Goal: Task Accomplishment & Management: Manage account settings

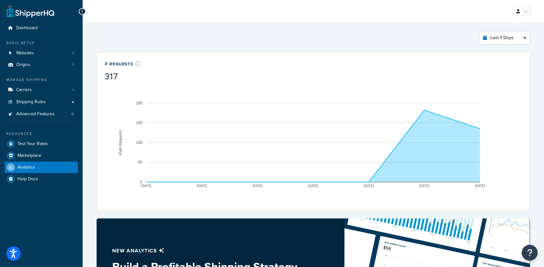
select select "last_7_days"
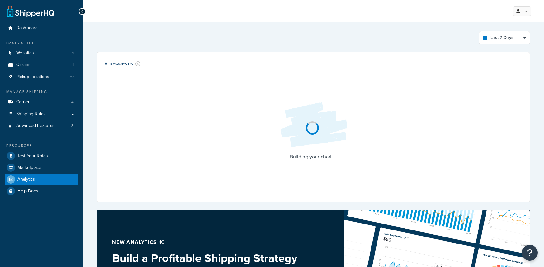
select select "last_7_days"
click at [28, 129] on link "Advanced Features 3" at bounding box center [41, 126] width 73 height 12
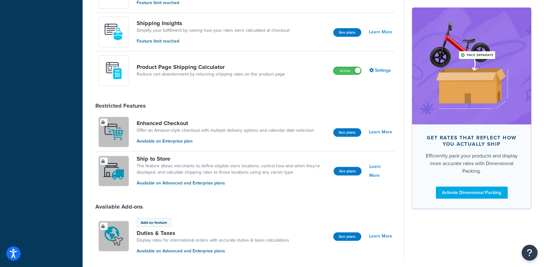
scroll to position [269, 0]
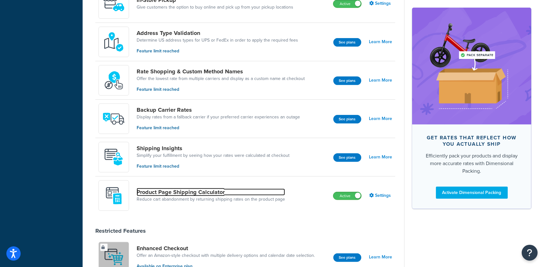
click at [185, 195] on link "Product Page Shipping Calculator" at bounding box center [211, 192] width 149 height 7
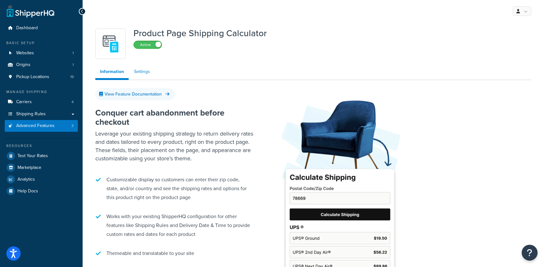
click at [143, 73] on link "Settings" at bounding box center [141, 72] width 25 height 13
select select "US"
select select "false"
select select "30"
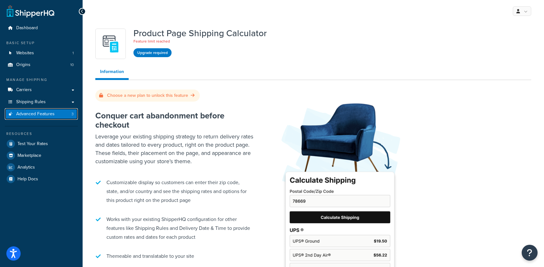
click at [44, 118] on link "Advanced Features 3" at bounding box center [41, 114] width 73 height 12
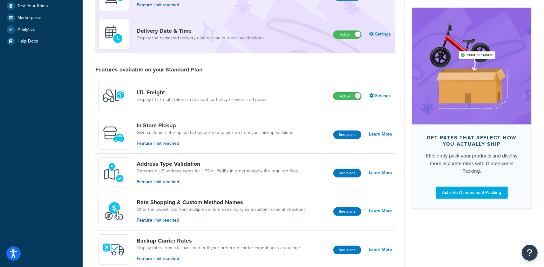
scroll to position [9, 0]
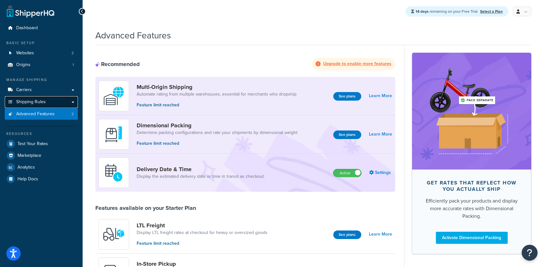
click at [59, 101] on link "Shipping Rules" at bounding box center [41, 102] width 73 height 12
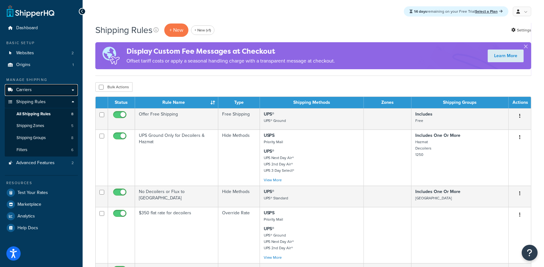
click at [59, 93] on link "Carriers" at bounding box center [41, 90] width 73 height 12
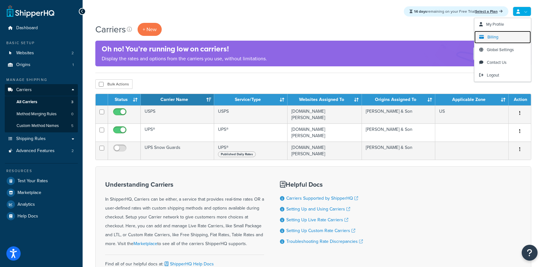
click at [503, 38] on link "Billing" at bounding box center [503, 37] width 57 height 13
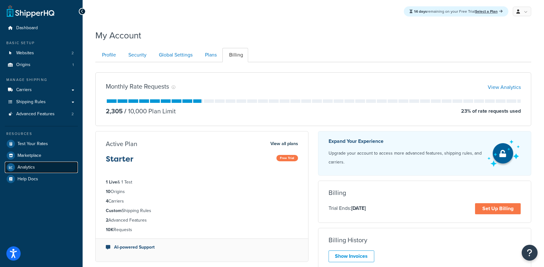
click at [37, 168] on link "Analytics" at bounding box center [41, 167] width 73 height 11
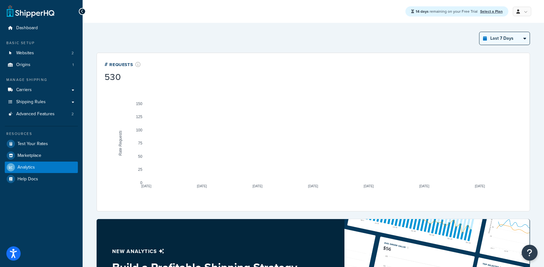
click at [498, 40] on select "Last 24 Hours Last 7 Days Last 30 Days Last 3 Months Last 6 Months Last 12 Mont…" at bounding box center [505, 38] width 50 height 13
select select "last_year"
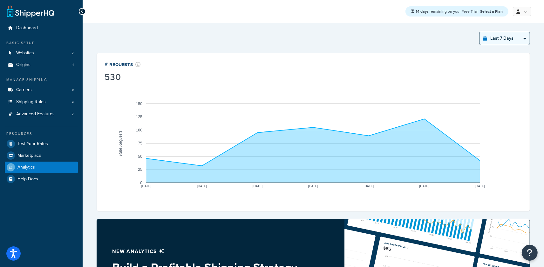
click at [480, 32] on select "Last 24 Hours Last 7 Days Last 30 Days Last 3 Months Last 6 Months Last 12 Mont…" at bounding box center [505, 38] width 50 height 13
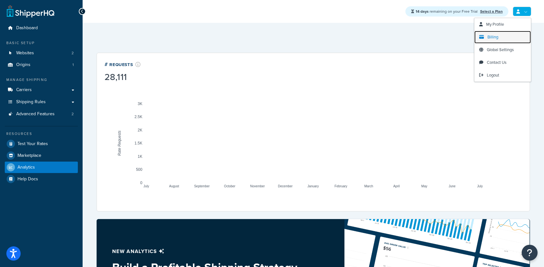
click at [497, 36] on span "Billing" at bounding box center [493, 37] width 11 height 6
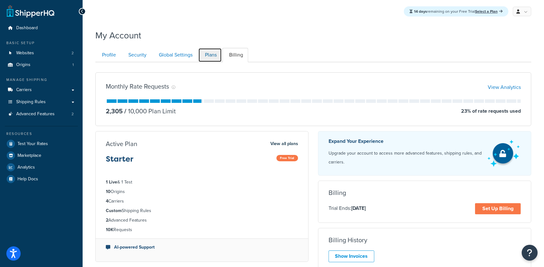
click at [211, 56] on link "Plans" at bounding box center [210, 55] width 24 height 14
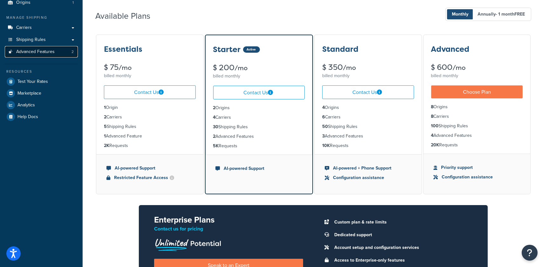
click at [47, 52] on span "Advanced Features" at bounding box center [35, 51] width 38 height 5
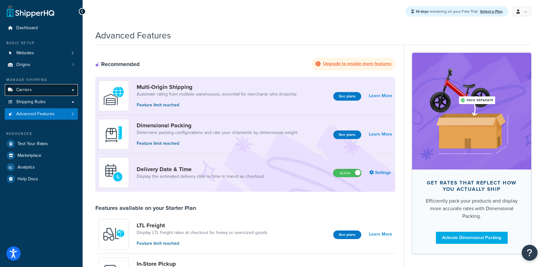
click at [39, 87] on link "Carriers" at bounding box center [41, 90] width 73 height 12
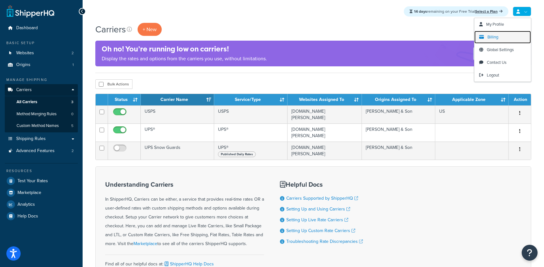
click at [502, 39] on link "Billing" at bounding box center [503, 37] width 57 height 13
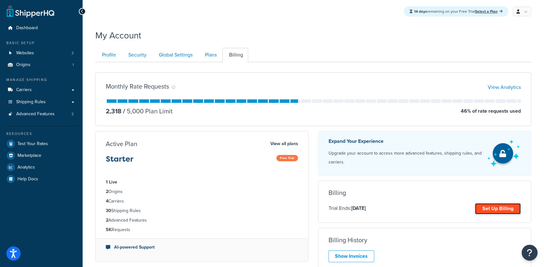
click at [493, 208] on link "Set Up Billing" at bounding box center [498, 209] width 46 height 11
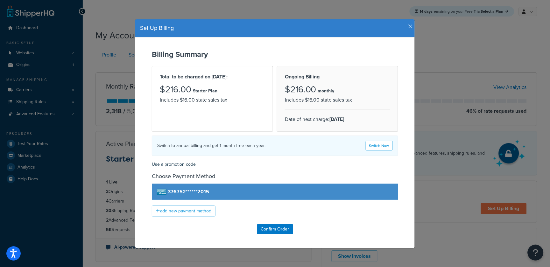
click at [409, 25] on icon "button" at bounding box center [410, 27] width 4 height 6
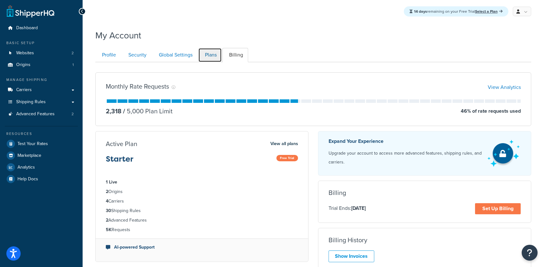
click at [216, 54] on link "Plans" at bounding box center [210, 55] width 24 height 14
click at [212, 58] on link "Plans" at bounding box center [210, 55] width 24 height 14
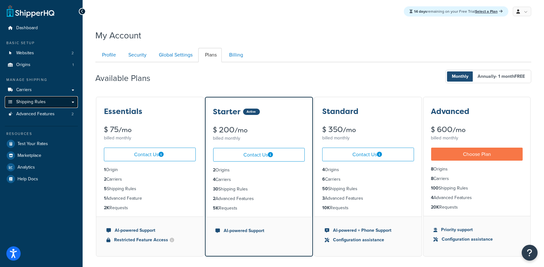
click at [49, 99] on link "Shipping Rules" at bounding box center [41, 102] width 73 height 12
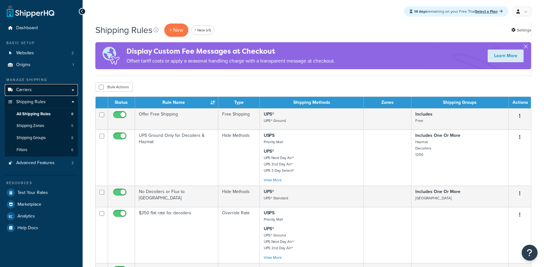
click at [47, 93] on link "Carriers" at bounding box center [41, 90] width 73 height 12
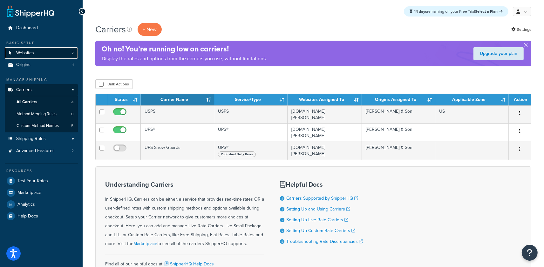
click at [43, 54] on link "Websites 2" at bounding box center [41, 53] width 73 height 12
